Goal: Task Accomplishment & Management: Use online tool/utility

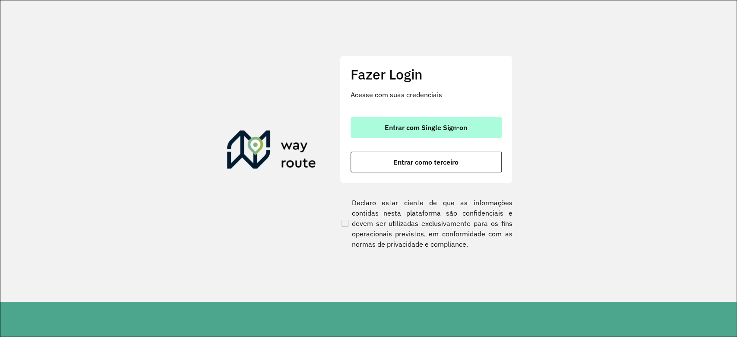
click at [378, 126] on button "Entrar com Single Sign-on" at bounding box center [426, 127] width 151 height 21
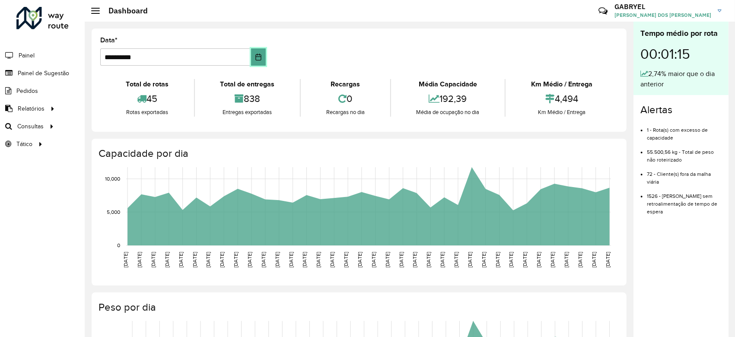
click at [258, 54] on icon "Choose Date" at bounding box center [258, 57] width 7 height 7
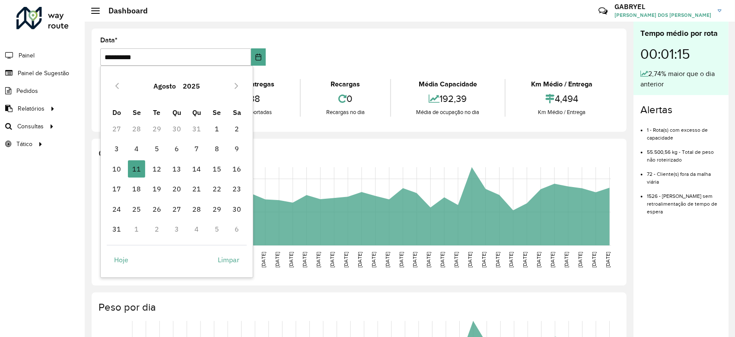
drag, startPoint x: 151, startPoint y: 167, endPoint x: 152, endPoint y: 151, distance: 15.6
click at [152, 161] on span "12" at bounding box center [156, 168] width 17 height 17
type input "**********"
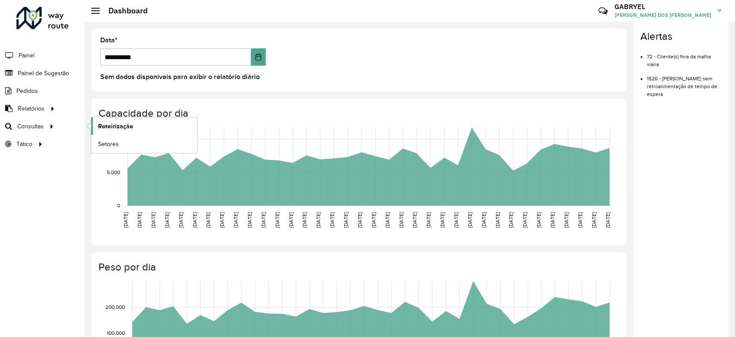
click at [106, 124] on span "Roteirização" at bounding box center [115, 126] width 35 height 9
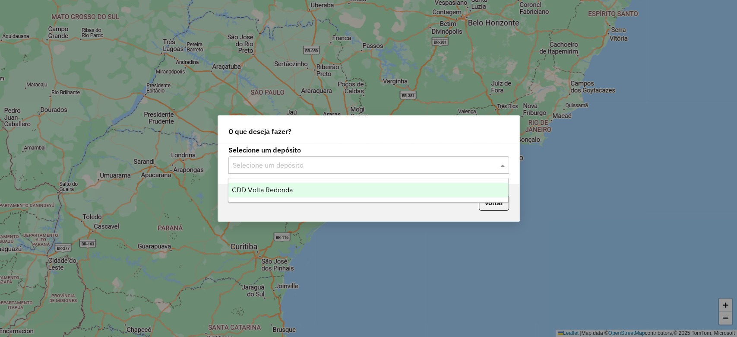
click at [318, 169] on input "text" at bounding box center [360, 165] width 255 height 10
click at [300, 190] on div "CDD Volta Redonda" at bounding box center [368, 190] width 280 height 15
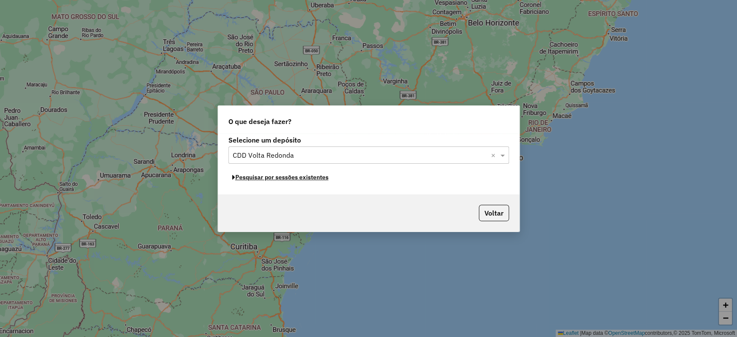
click at [305, 179] on button "Pesquisar por sessões existentes" at bounding box center [280, 177] width 104 height 13
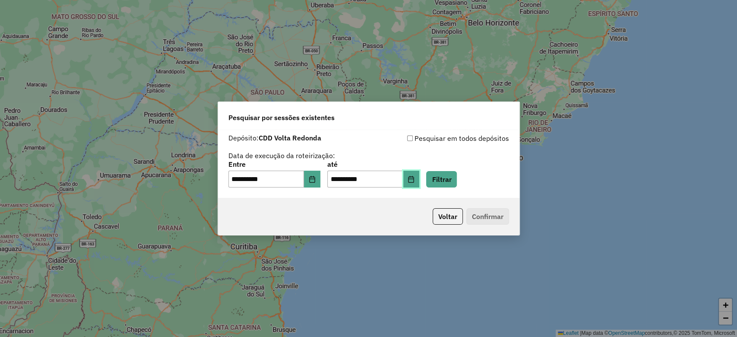
click at [415, 178] on icon "Choose Date" at bounding box center [411, 179] width 7 height 7
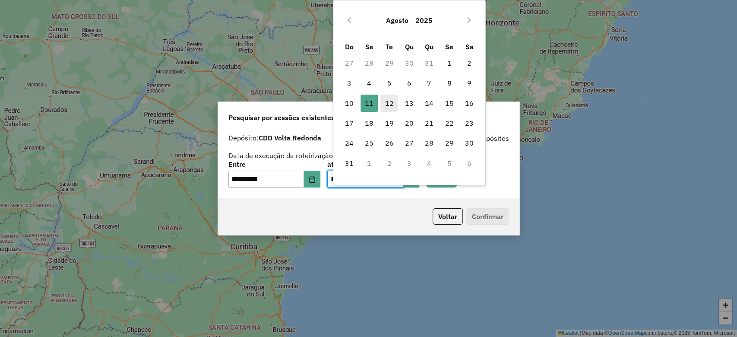
click at [386, 109] on span "12" at bounding box center [388, 103] width 17 height 17
type input "**********"
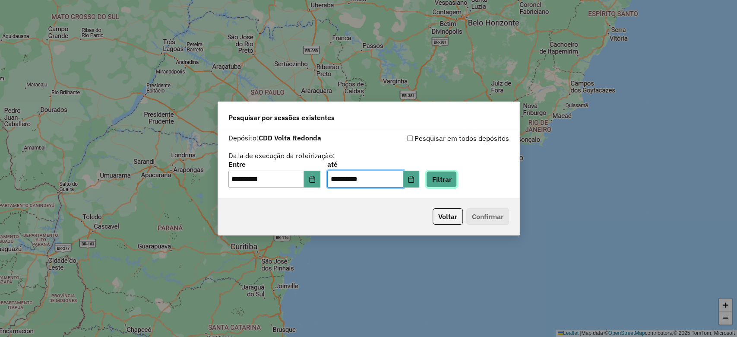
click at [444, 172] on button "Filtrar" at bounding box center [441, 179] width 31 height 16
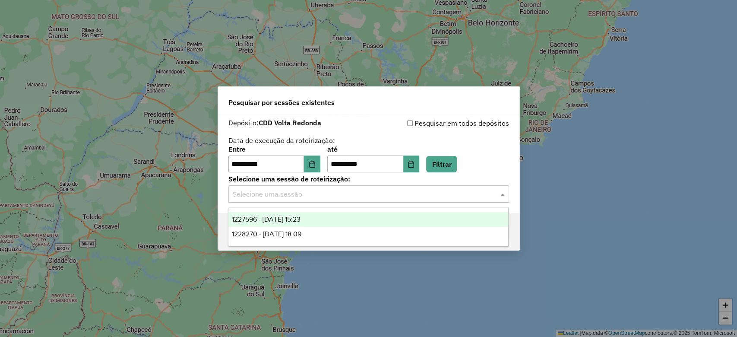
click at [461, 197] on input "text" at bounding box center [360, 194] width 255 height 10
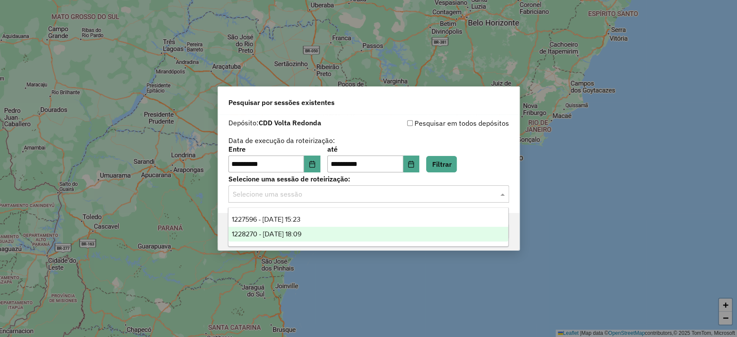
click at [370, 237] on div "1228270 - 12/08/2025 18:09" at bounding box center [368, 234] width 280 height 15
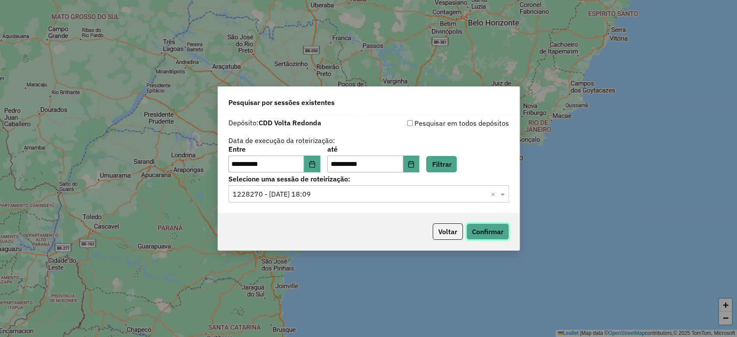
click at [502, 228] on button "Confirmar" at bounding box center [487, 231] width 43 height 16
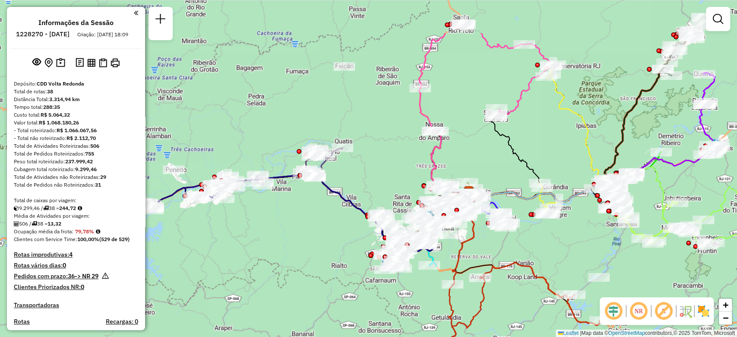
drag, startPoint x: 222, startPoint y: 160, endPoint x: 225, endPoint y: 227, distance: 67.0
click at [225, 227] on div "Janela de atendimento Grade de atendimento Capacidade Transportadoras Veículos …" at bounding box center [368, 168] width 737 height 337
click at [334, 103] on div "Janela de atendimento Grade de atendimento Capacidade Transportadoras Veículos …" at bounding box center [368, 168] width 737 height 337
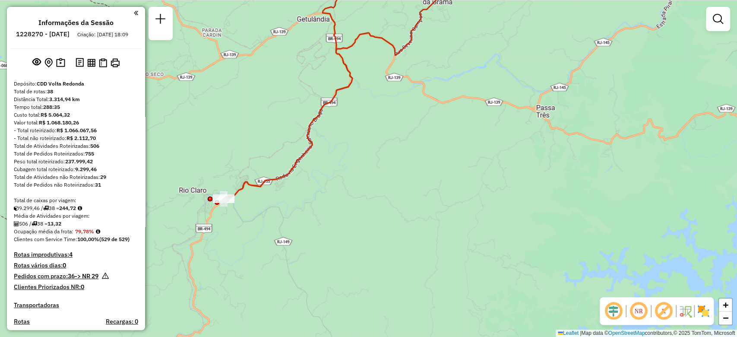
click at [332, 168] on div "Janela de atendimento Grade de atendimento Capacidade Transportadoras Veículos …" at bounding box center [368, 168] width 737 height 337
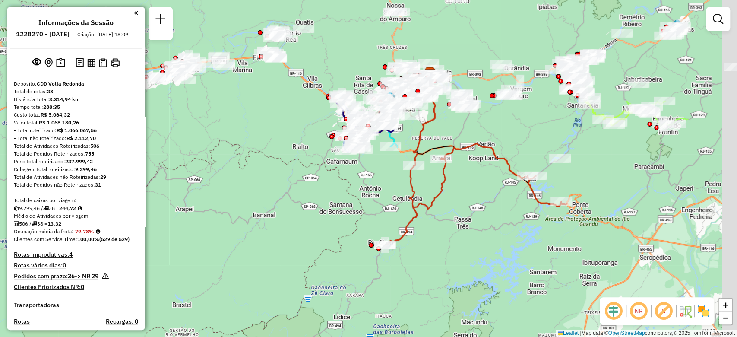
drag, startPoint x: 576, startPoint y: 85, endPoint x: 450, endPoint y: 221, distance: 185.2
click at [450, 221] on div "Janela de atendimento Grade de atendimento Capacidade Transportadoras Veículos …" at bounding box center [368, 168] width 737 height 337
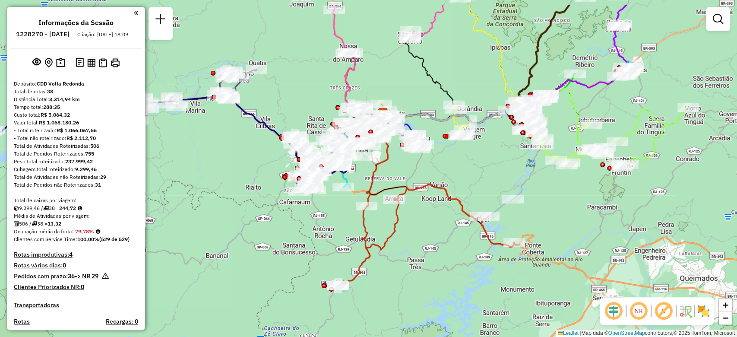
drag, startPoint x: 511, startPoint y: 130, endPoint x: 467, endPoint y: 169, distance: 59.0
click at [467, 169] on div "Janela de atendimento Grade de atendimento Capacidade Transportadoras Veículos …" at bounding box center [368, 168] width 737 height 337
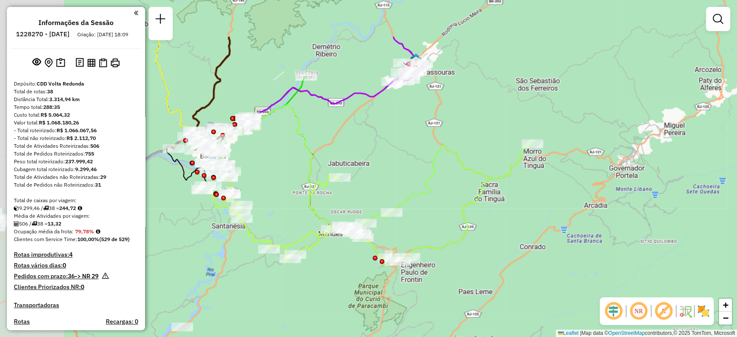
drag, startPoint x: 388, startPoint y: 129, endPoint x: 552, endPoint y: 199, distance: 178.5
click at [552, 199] on div "Janela de atendimento Grade de atendimento Capacidade Transportadoras Veículos …" at bounding box center [368, 168] width 737 height 337
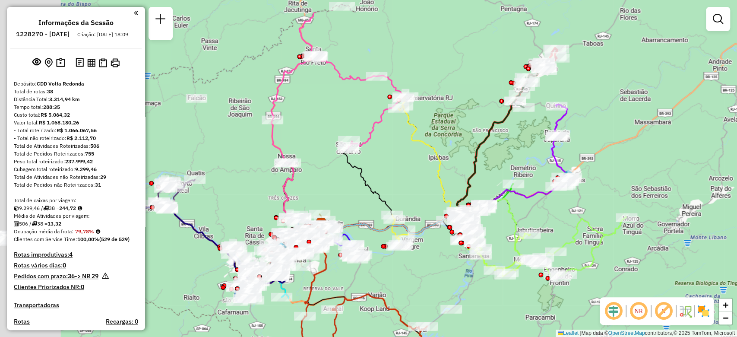
drag, startPoint x: 532, startPoint y: 107, endPoint x: 624, endPoint y: 117, distance: 92.9
click at [624, 117] on div "Janela de atendimento Grade de atendimento Capacidade Transportadoras Veículos …" at bounding box center [368, 168] width 737 height 337
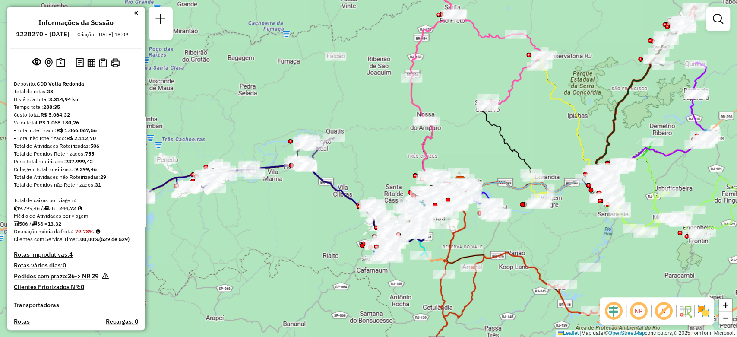
drag, startPoint x: 457, startPoint y: 150, endPoint x: 610, endPoint y: 152, distance: 152.4
click at [610, 152] on div "Janela de atendimento Grade de atendimento Capacidade Transportadoras Veículos …" at bounding box center [368, 168] width 737 height 337
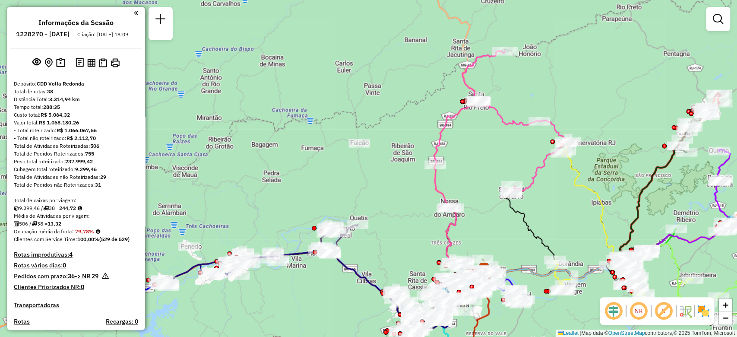
drag, startPoint x: 364, startPoint y: 113, endPoint x: 364, endPoint y: 175, distance: 62.2
click at [364, 175] on div "Janela de atendimento Grade de atendimento Capacidade Transportadoras Veículos …" at bounding box center [368, 168] width 737 height 337
